Goal: Navigation & Orientation: Find specific page/section

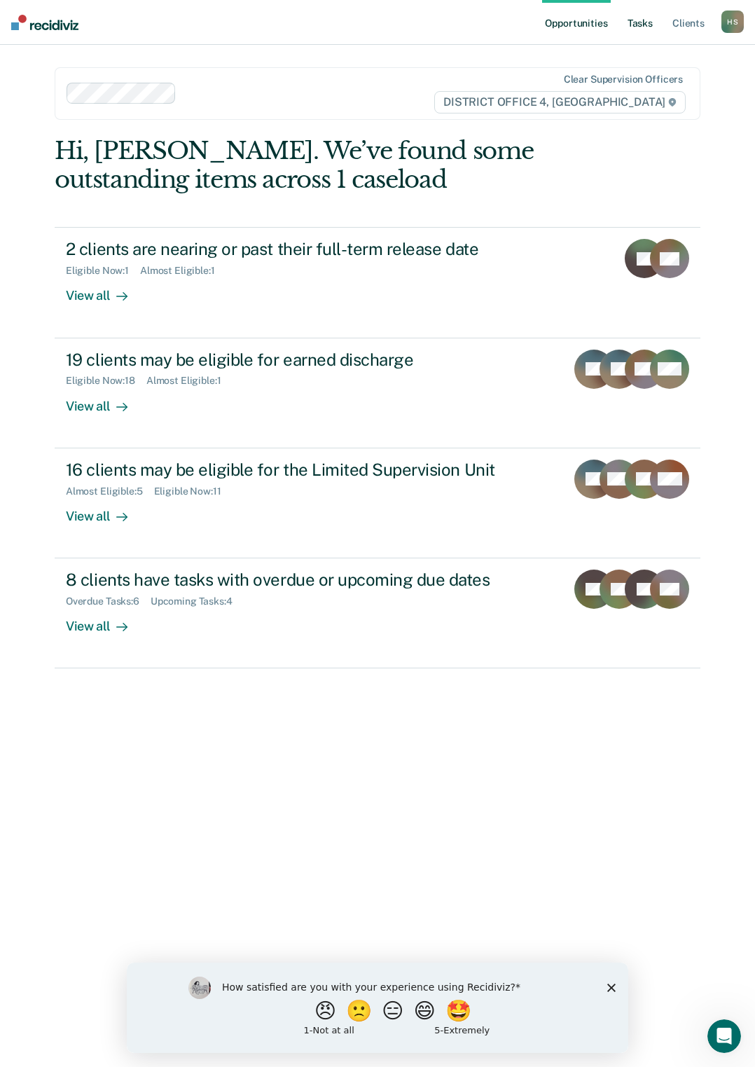
click at [634, 24] on link "Tasks" at bounding box center [640, 22] width 31 height 45
